Goal: Check status: Check status

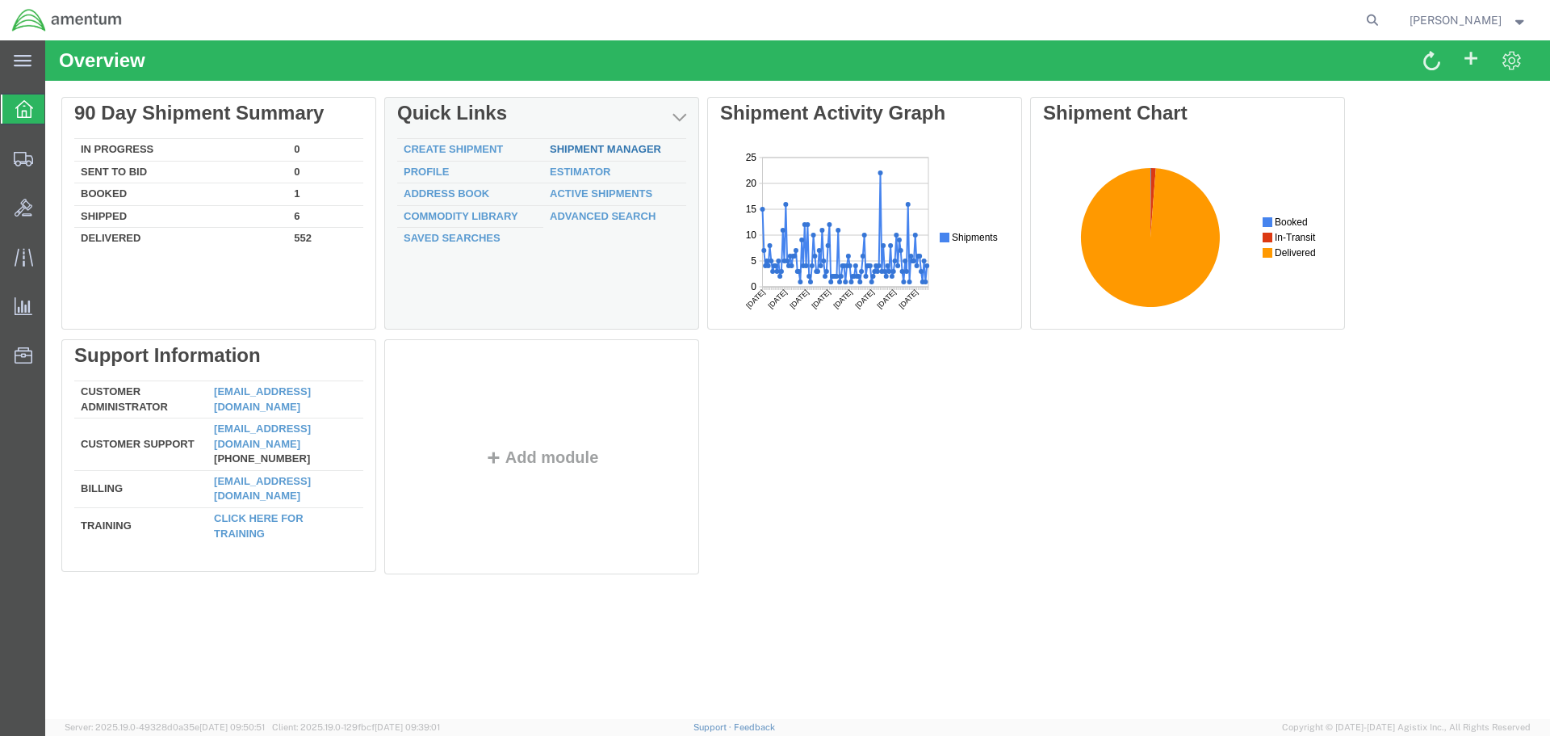
click at [597, 154] on link "Shipment Manager" at bounding box center [605, 149] width 111 height 12
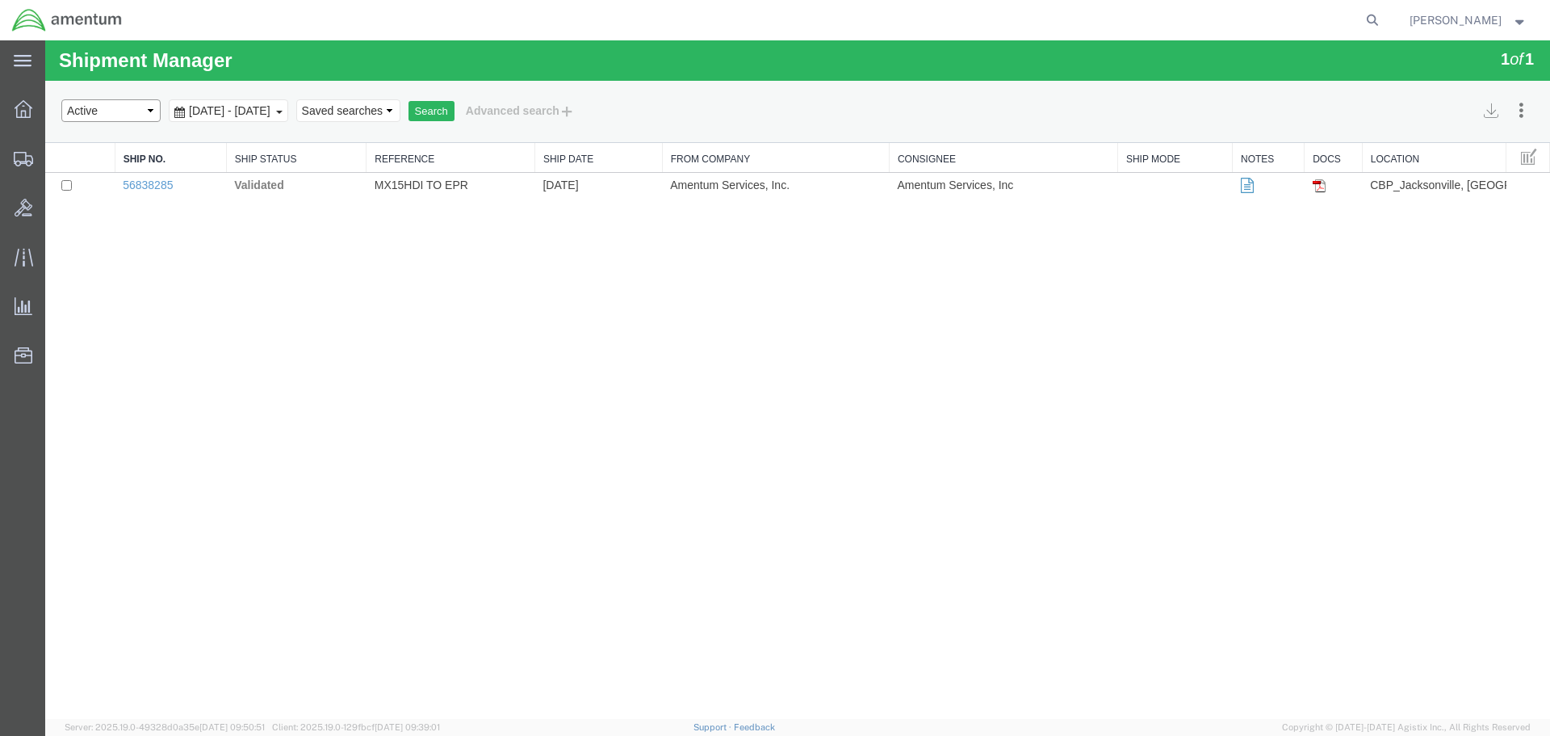
click at [147, 102] on select "Select status Active All Shipments Approved Booked Canceled Delivered Denied Ne…" at bounding box center [110, 110] width 99 height 23
select select "ALL"
click at [61, 99] on select "Select status Active All Shipments Approved Booked Canceled Delivered Denied Ne…" at bounding box center [110, 110] width 99 height 23
click at [233, 119] on div "[DATE] - [DATE]" at bounding box center [228, 110] width 119 height 23
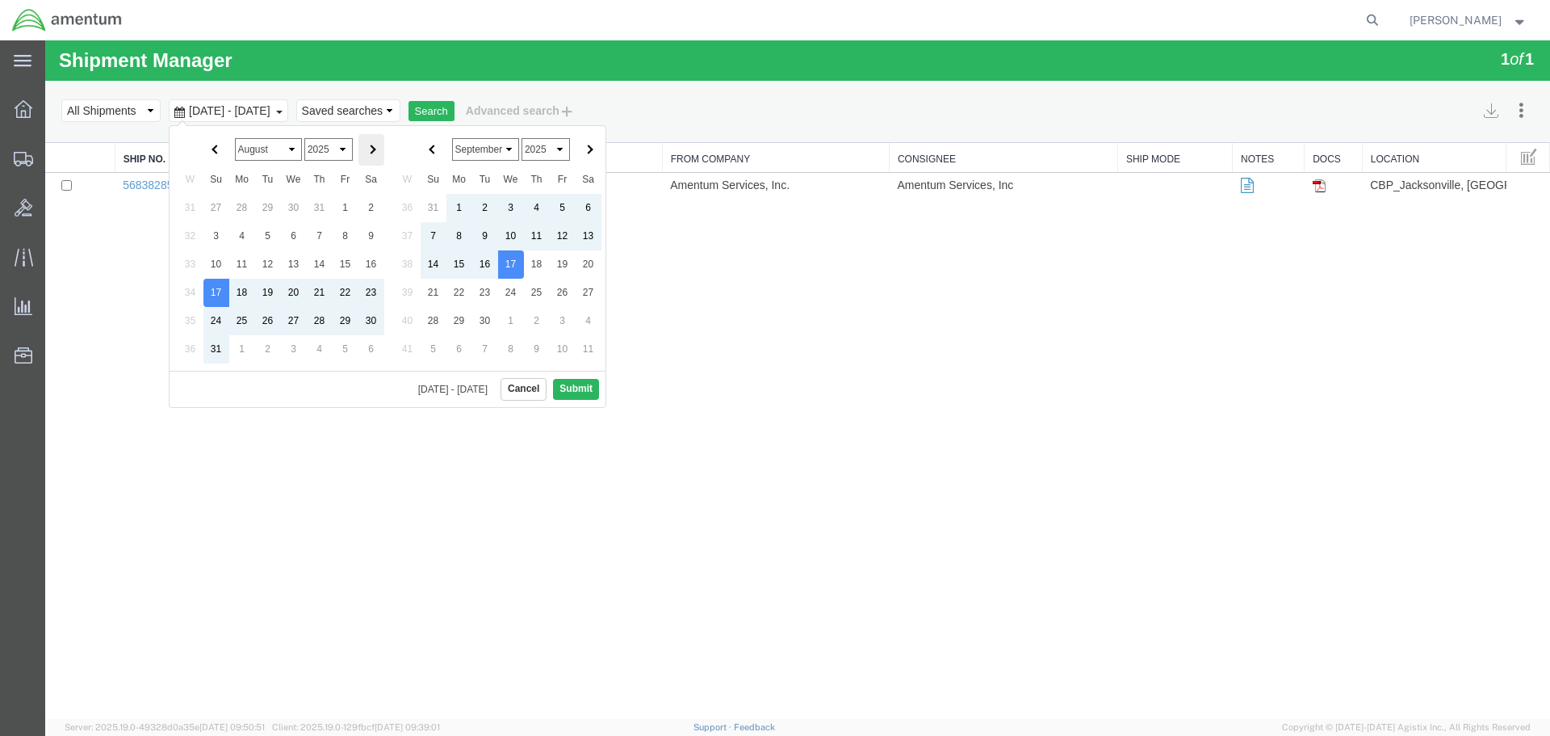
click at [375, 149] on span at bounding box center [371, 149] width 9 height 9
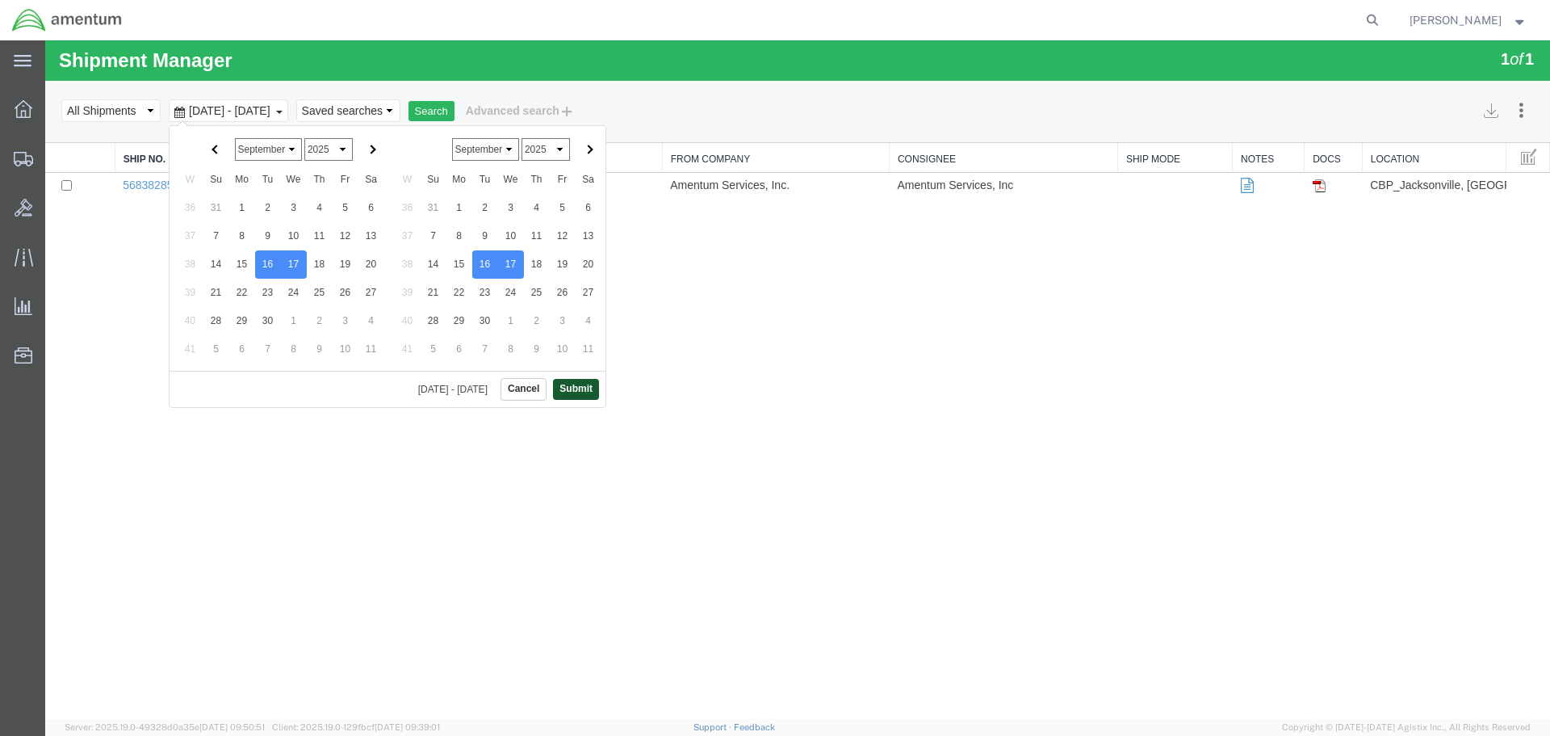
click at [581, 392] on button "Submit" at bounding box center [576, 389] width 46 height 20
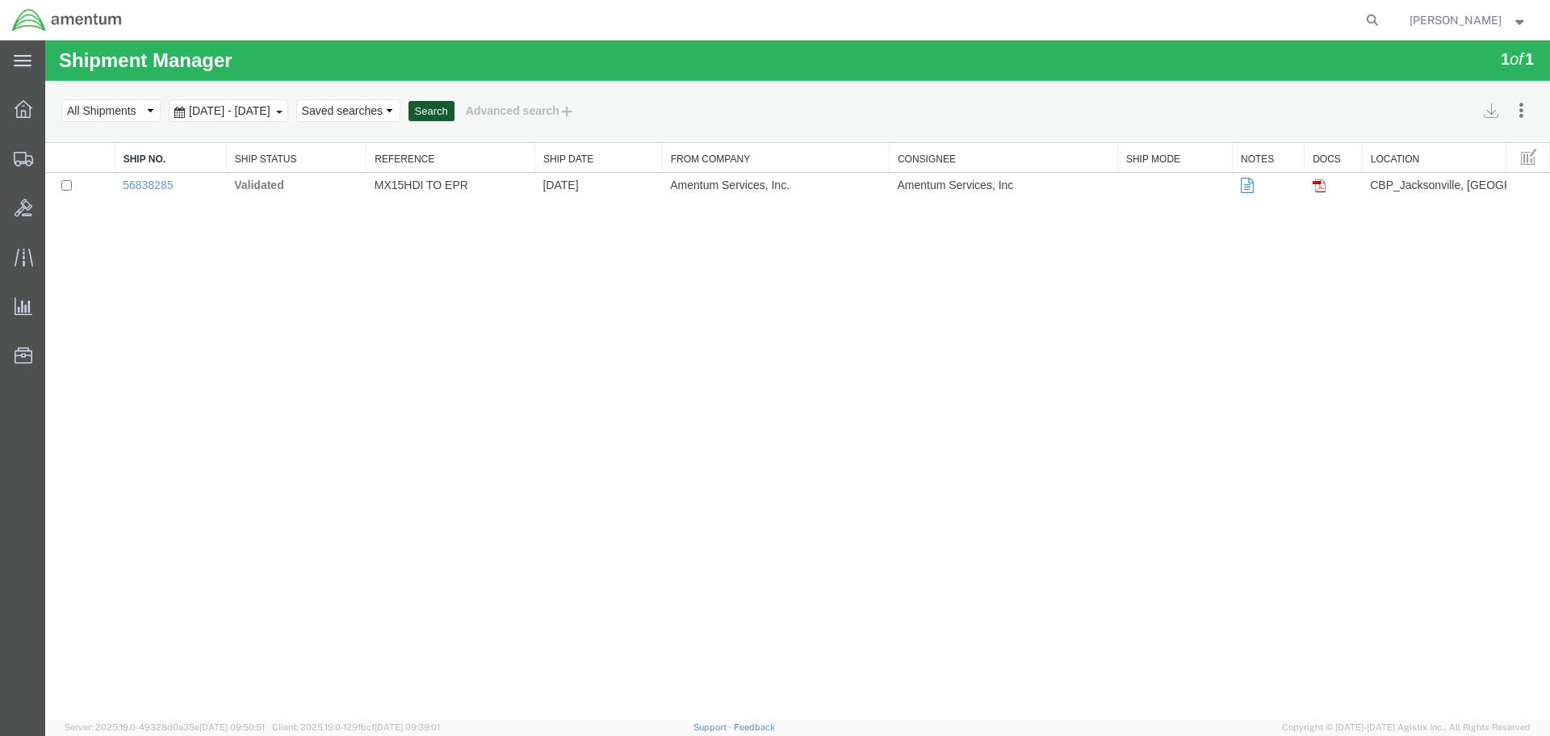
click at [455, 104] on button "Search" at bounding box center [432, 111] width 46 height 21
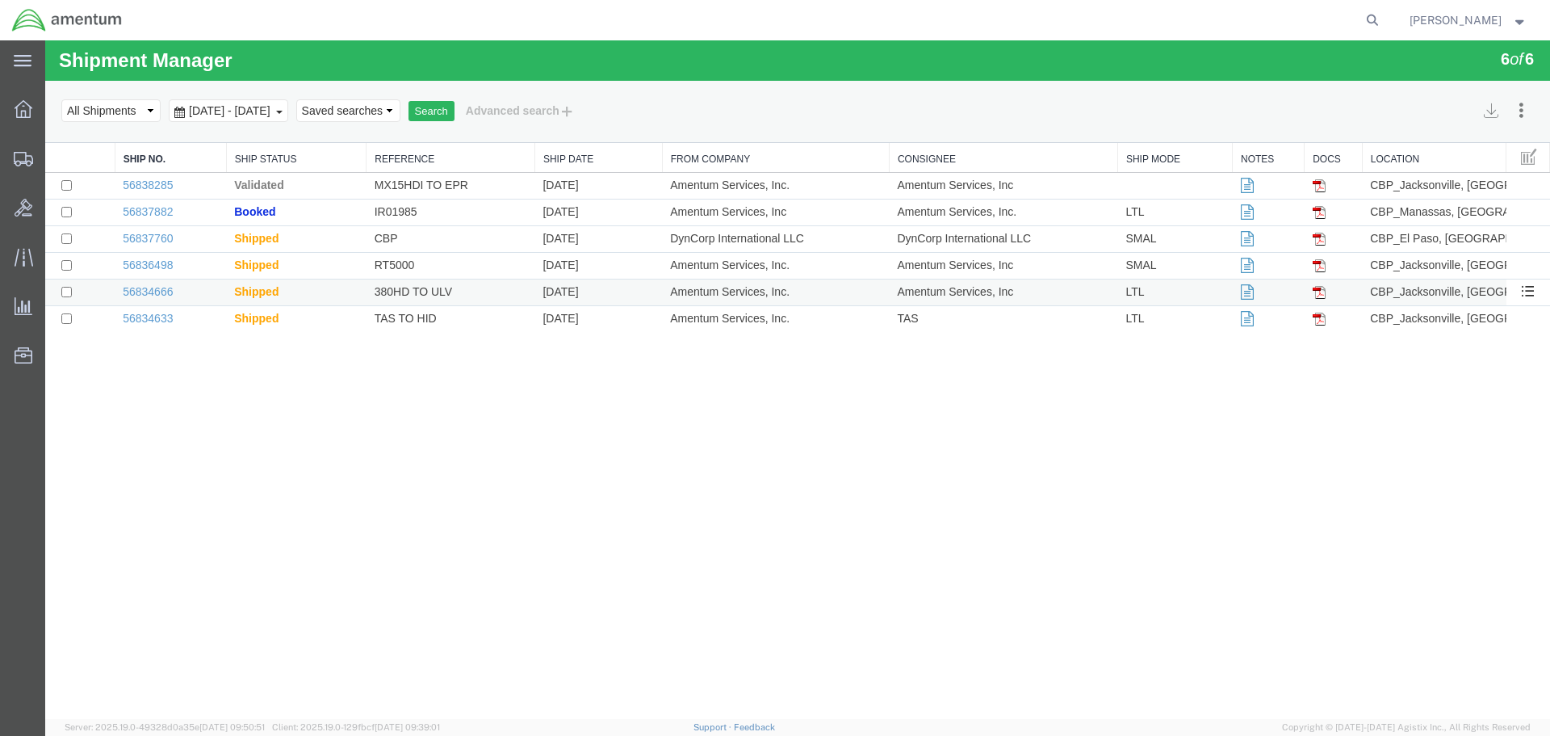
click at [429, 298] on td "380HD TO ULV" at bounding box center [451, 292] width 169 height 27
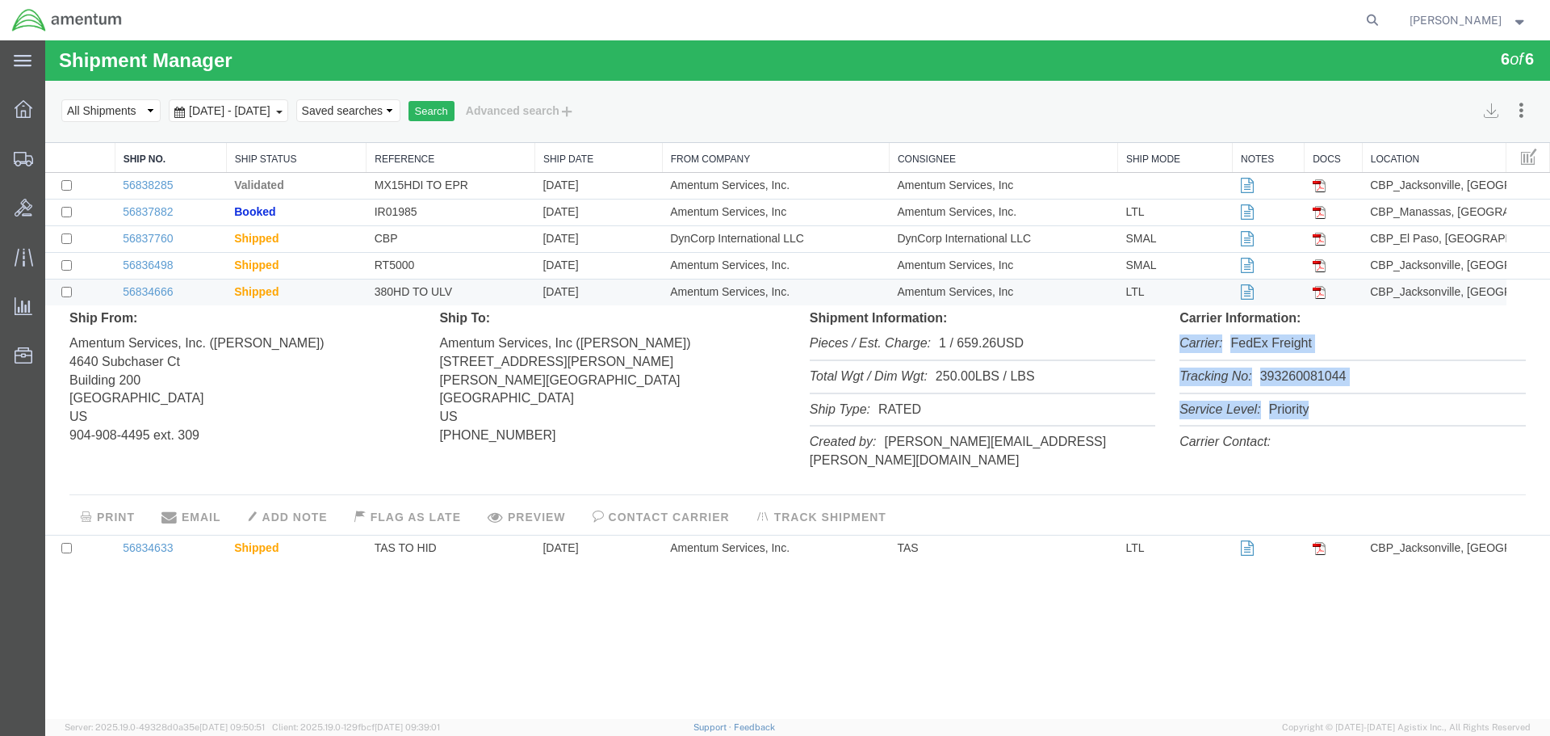
drag, startPoint x: 1317, startPoint y: 408, endPoint x: 1171, endPoint y: 338, distance: 161.8
click at [1171, 338] on div "Carrier Information: Carrier: FedEx Freight Tracking No: 393260081044 Service L…" at bounding box center [1353, 384] width 370 height 150
copy ul "Carrier: FedEx Freight Tracking No: 393260081044 Service Level: Priority"
